Goal: Information Seeking & Learning: Learn about a topic

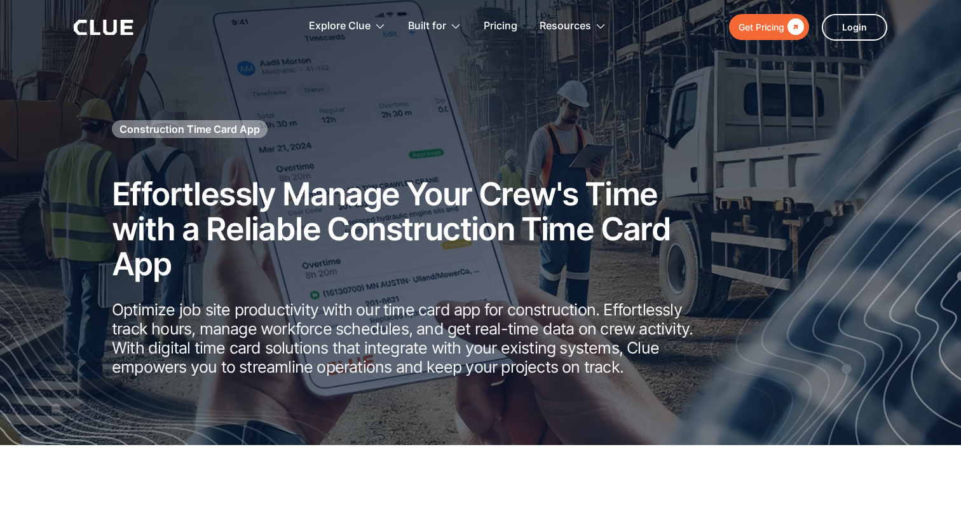
click at [118, 34] on icon at bounding box center [104, 27] width 60 height 15
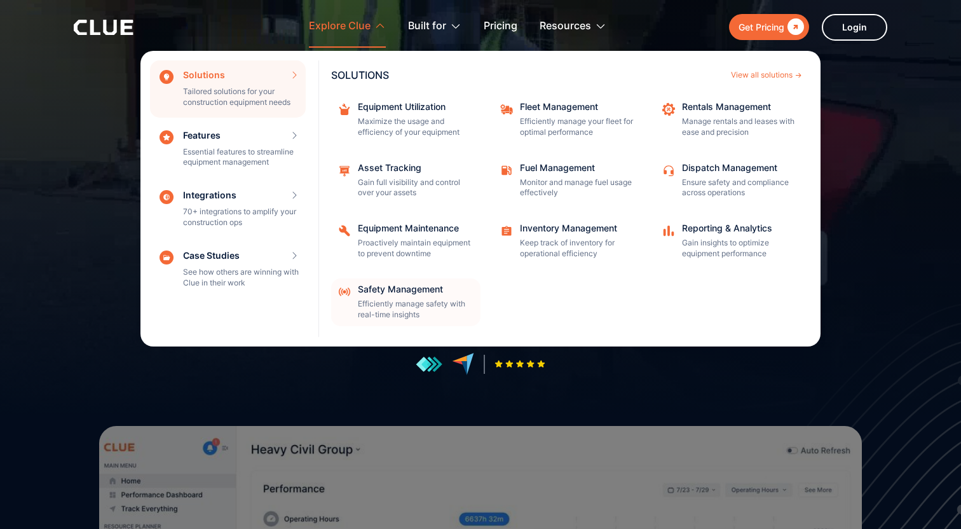
click at [421, 288] on div "Safety Management" at bounding box center [415, 289] width 114 height 9
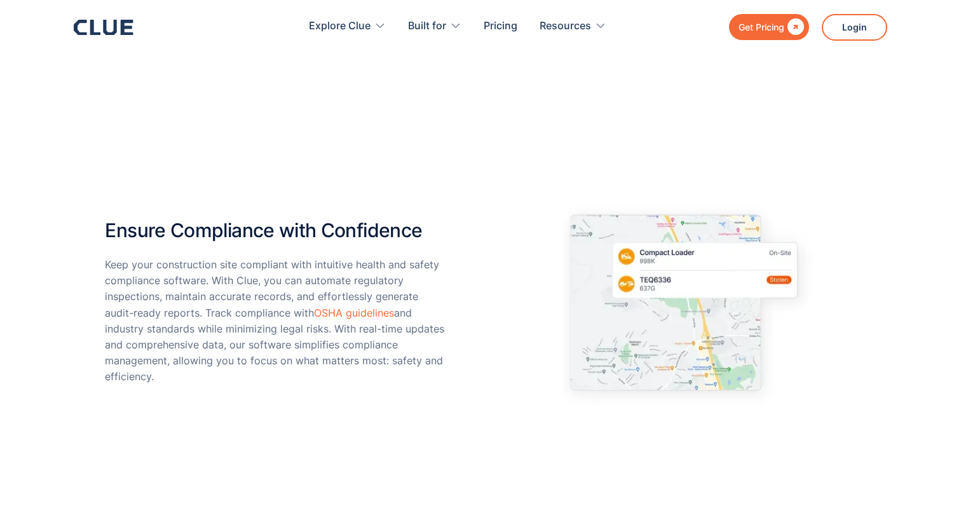
scroll to position [783, 0]
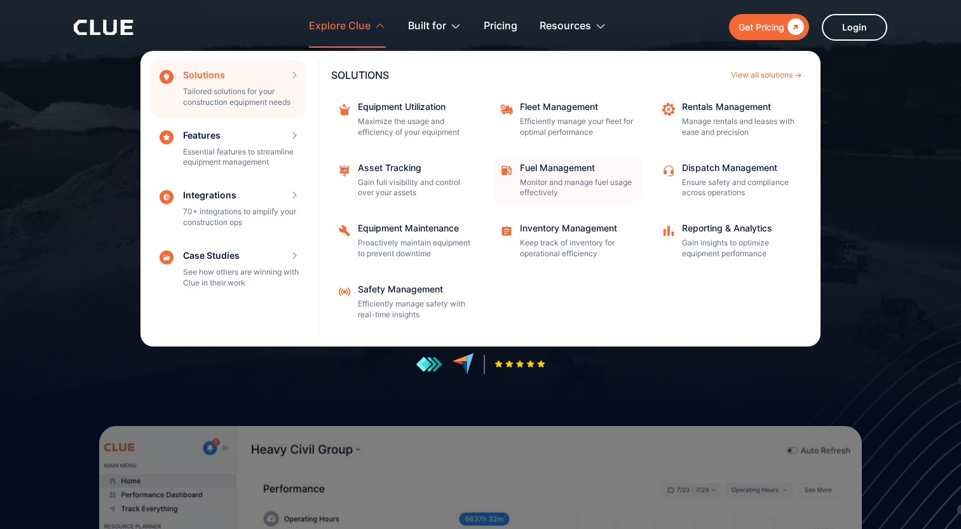
click at [565, 174] on div "Fuel Management Monitor and manage fuel usage effectively" at bounding box center [577, 181] width 114 height 36
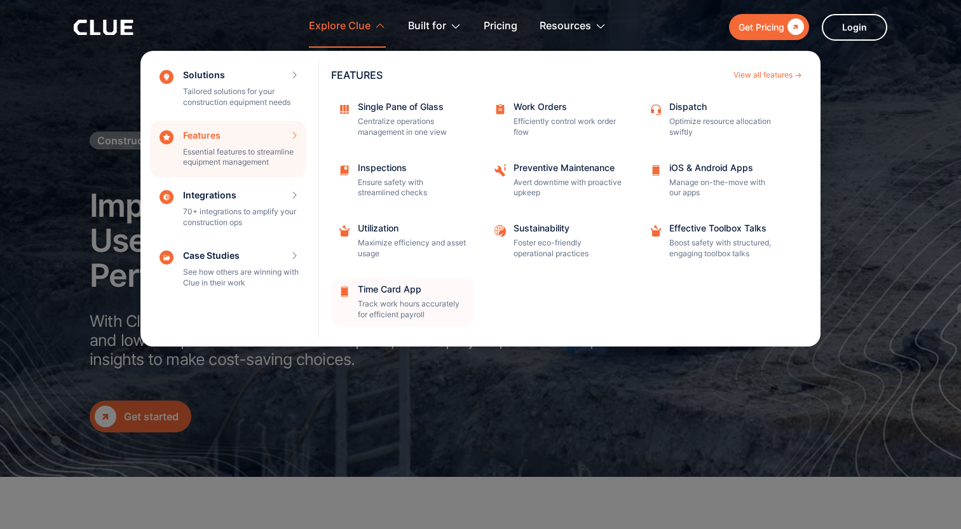
click at [401, 299] on div "Time Card App Track work hours accurately for efficient payroll" at bounding box center [412, 303] width 108 height 36
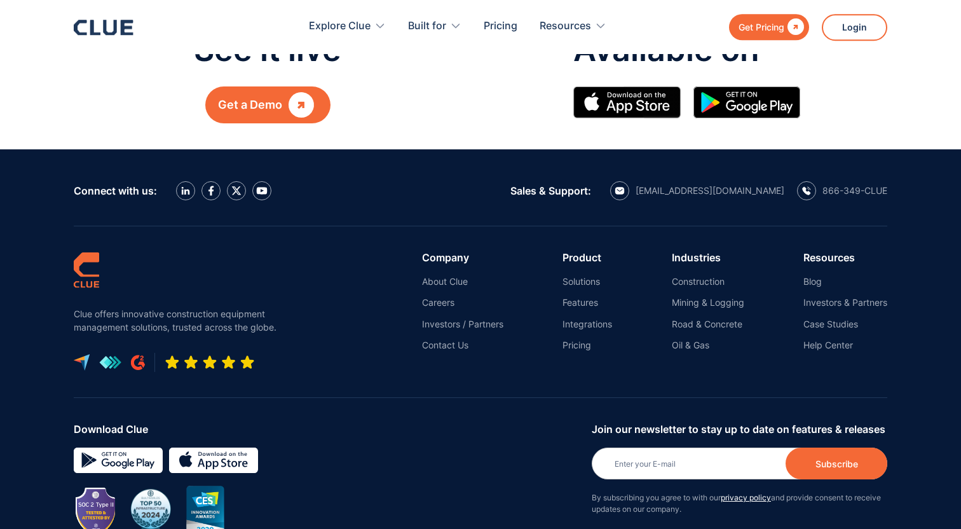
scroll to position [6940, 0]
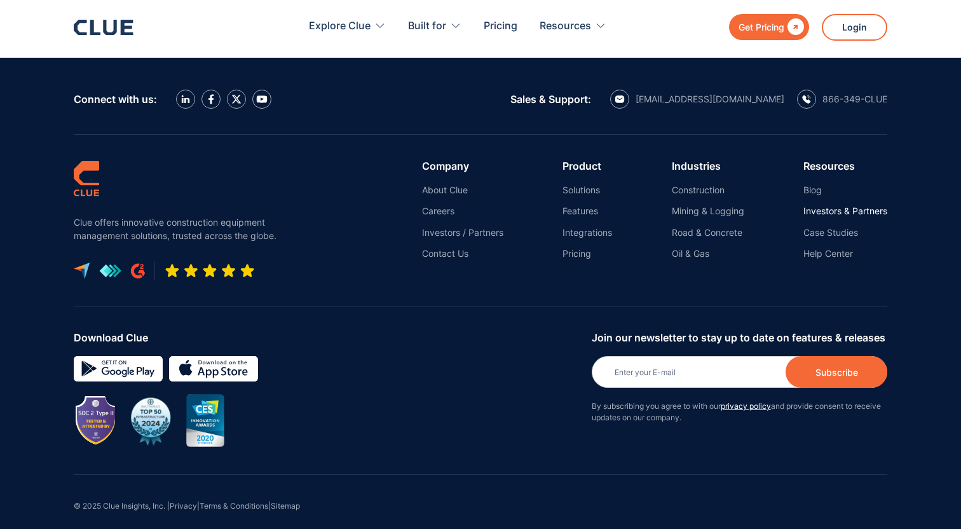
click at [834, 205] on link "Investors & Partners" at bounding box center [846, 210] width 84 height 11
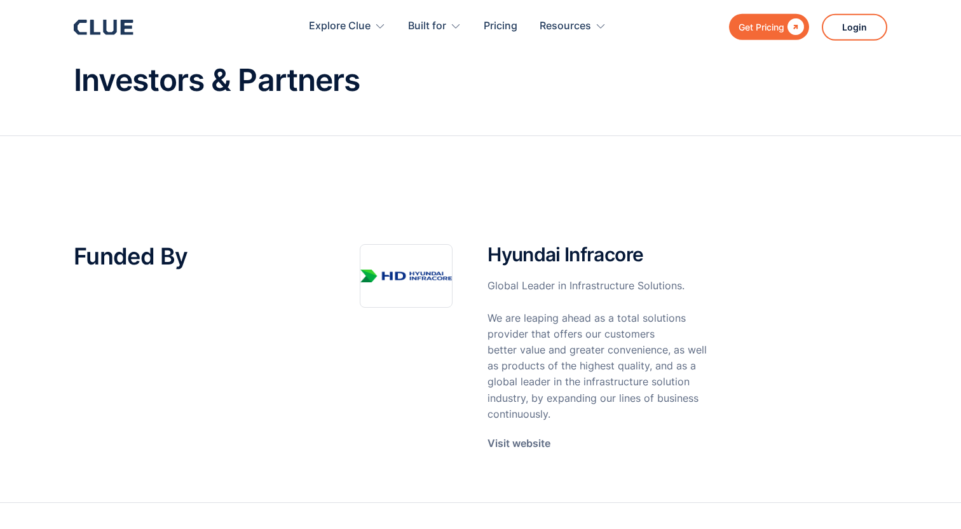
scroll to position [79, 0]
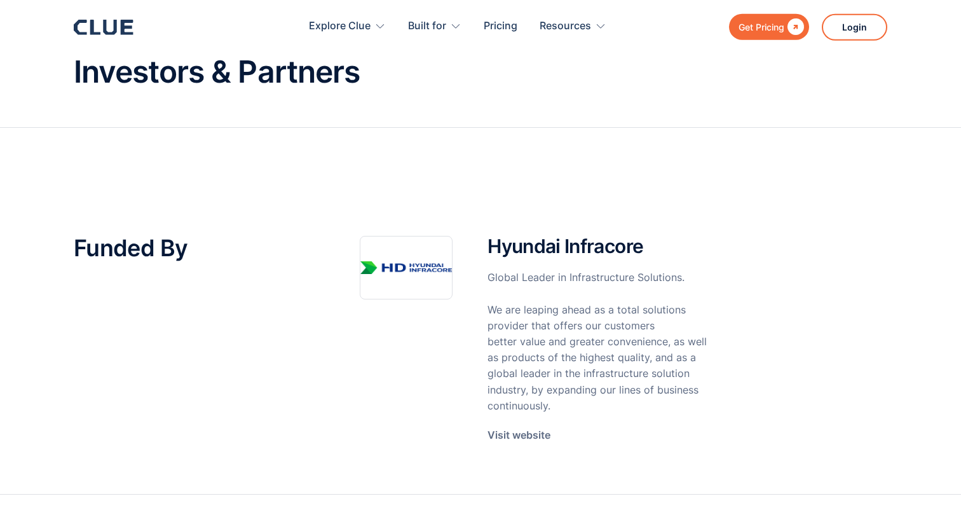
click at [515, 436] on p "Visit website" at bounding box center [519, 435] width 63 height 16
